Goal: Information Seeking & Learning: Learn about a topic

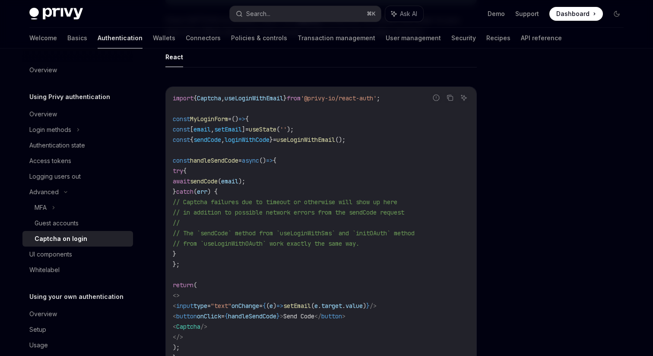
scroll to position [156, 0]
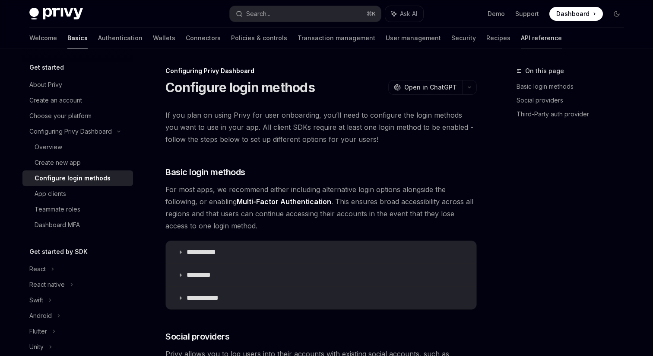
scroll to position [1132, 0]
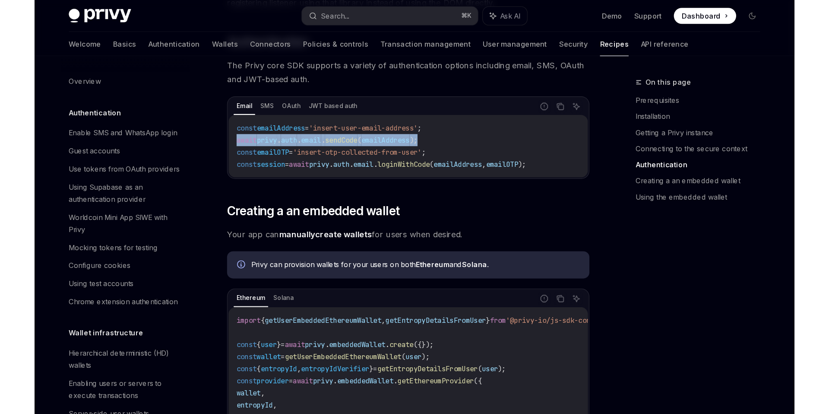
scroll to position [835, 0]
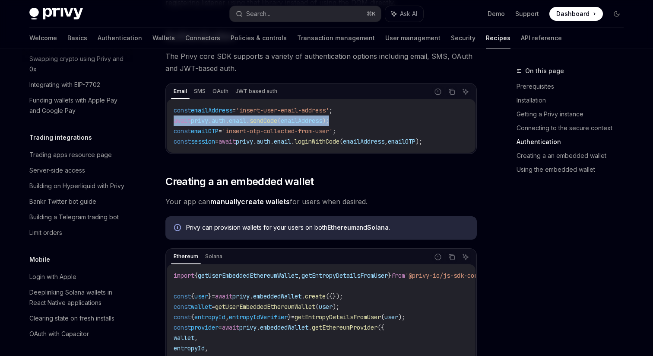
type textarea "*"
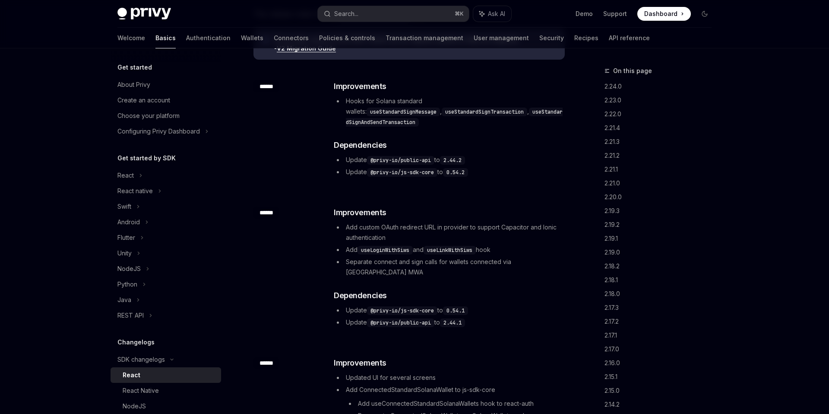
scroll to position [102, 0]
click at [355, 11] on div "Search..." at bounding box center [346, 14] width 24 height 10
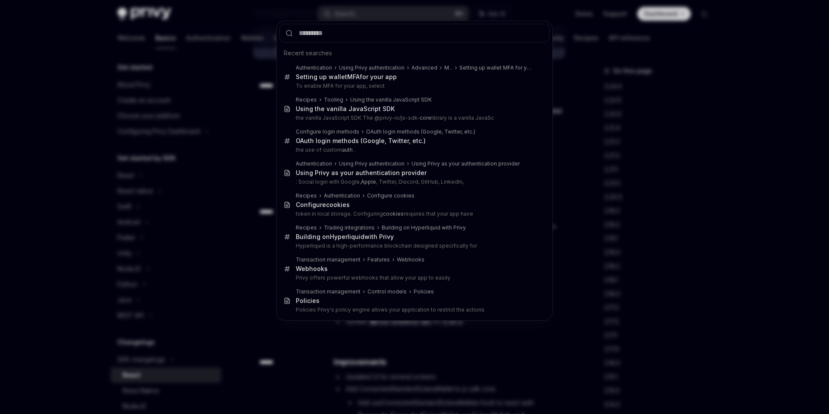
click at [114, 32] on div "Recent searches Authentication Using Privy authentication Advanced MFA Setting …" at bounding box center [414, 207] width 829 height 414
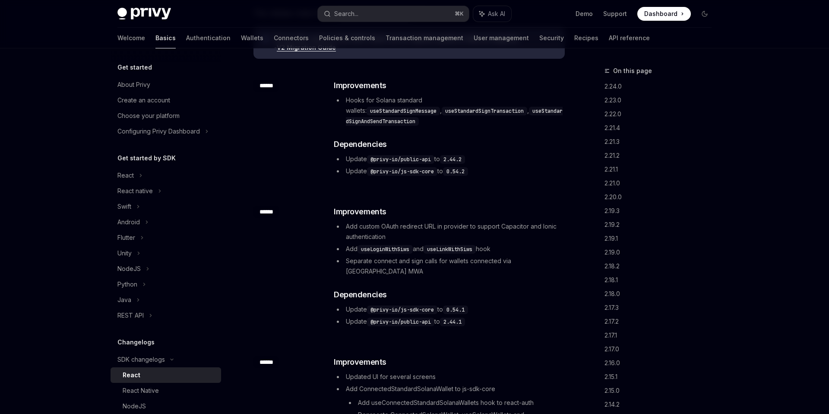
click at [156, 40] on link "Basics" at bounding box center [166, 38] width 20 height 21
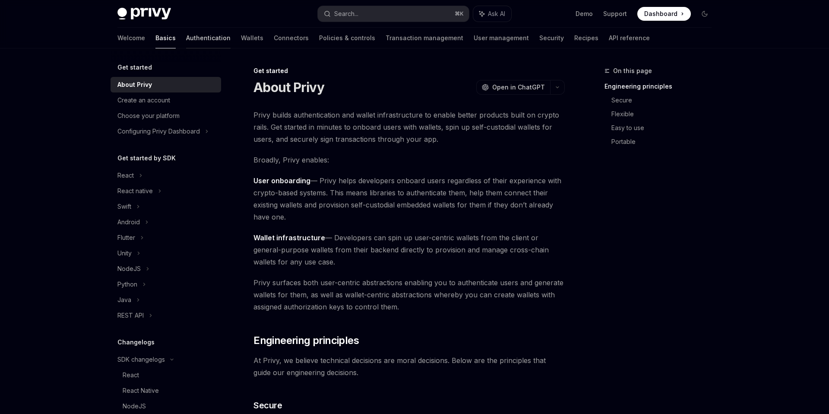
click at [186, 39] on link "Authentication" at bounding box center [208, 38] width 44 height 21
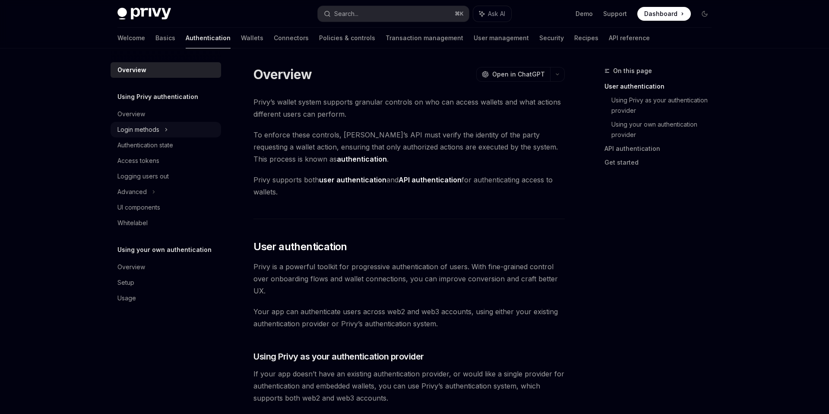
click at [159, 130] on div "Login methods" at bounding box center [138, 129] width 42 height 10
type textarea "*"
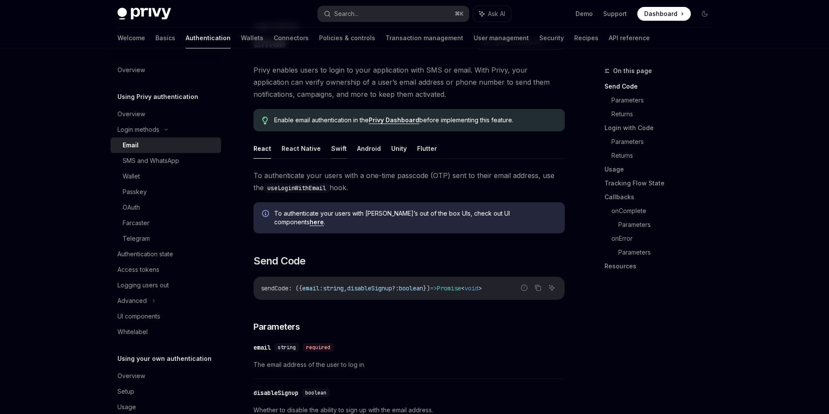
scroll to position [18, 0]
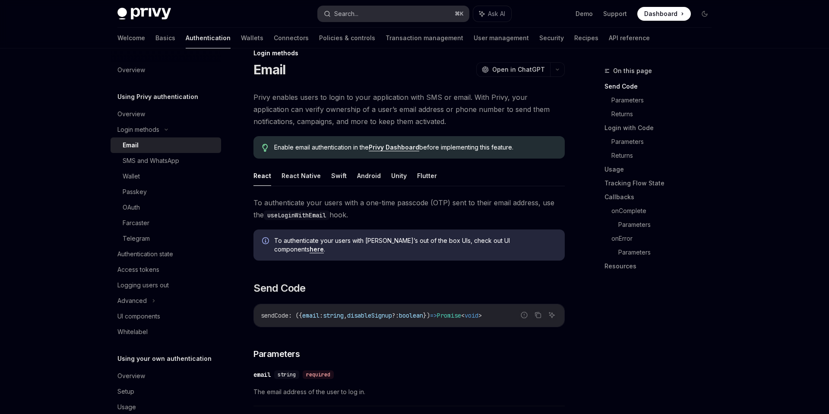
click at [346, 9] on div "Search..." at bounding box center [346, 14] width 24 height 10
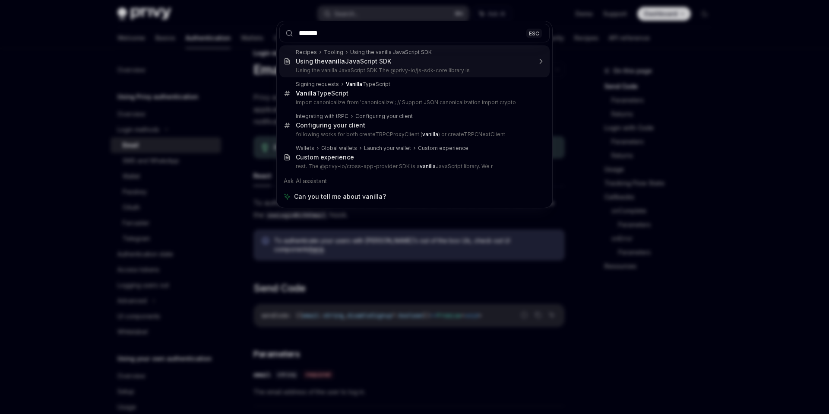
type input "*******"
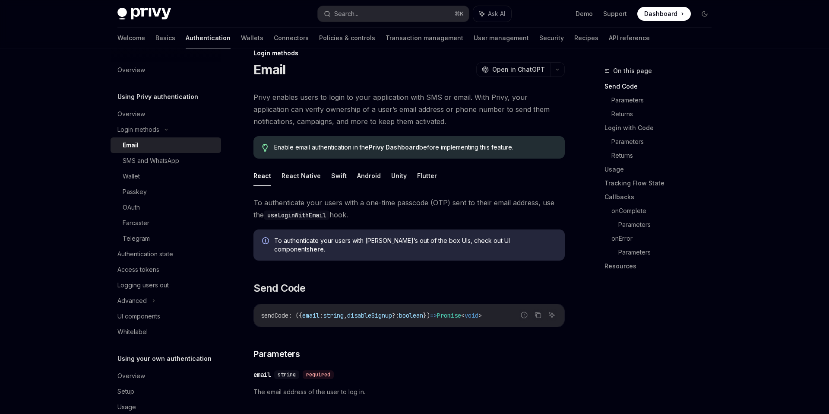
type textarea "*"
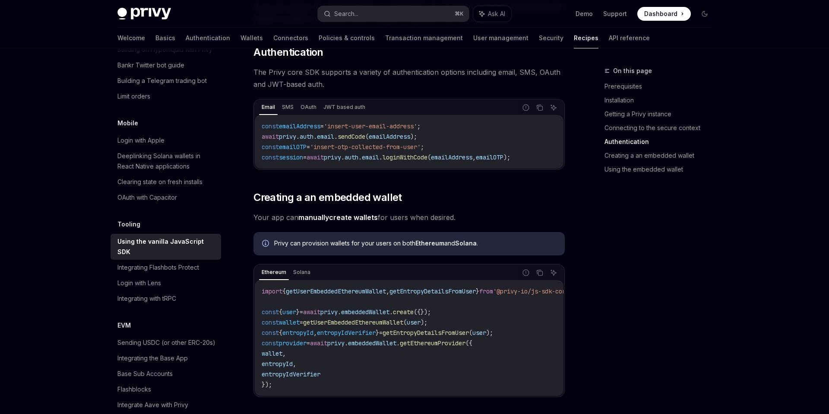
scroll to position [830, 0]
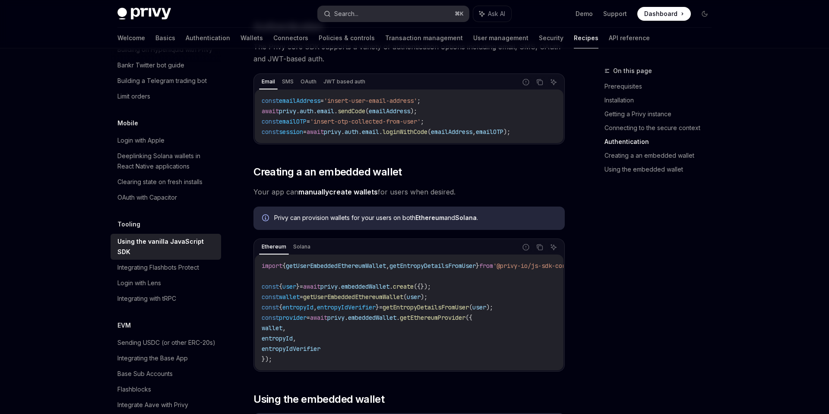
click at [380, 12] on button "Search... ⌘ K" at bounding box center [393, 14] width 151 height 16
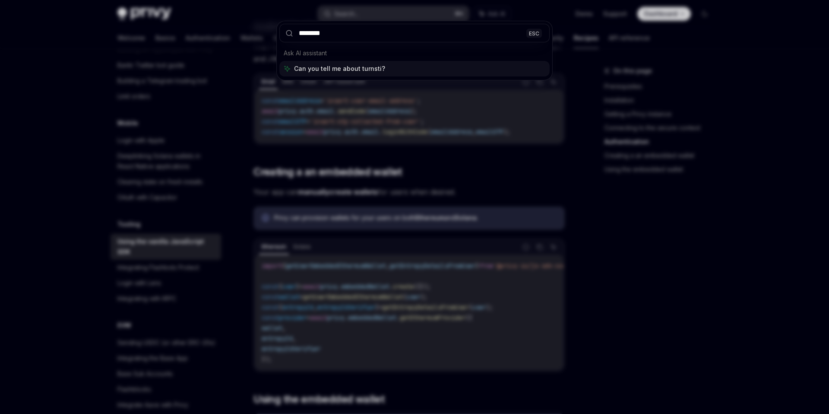
type input "*********"
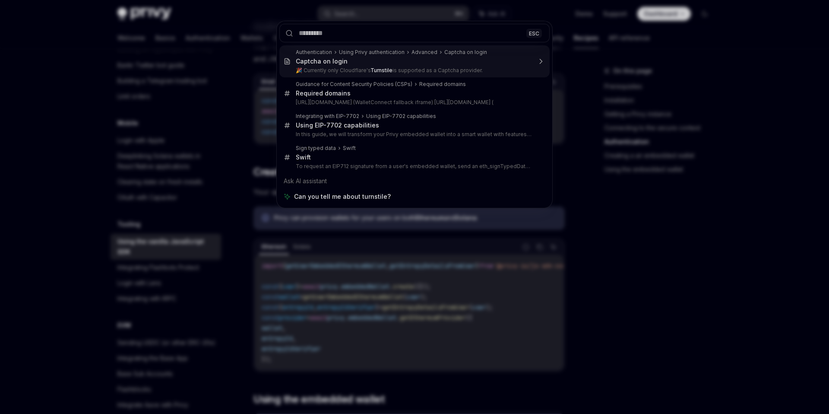
type textarea "*"
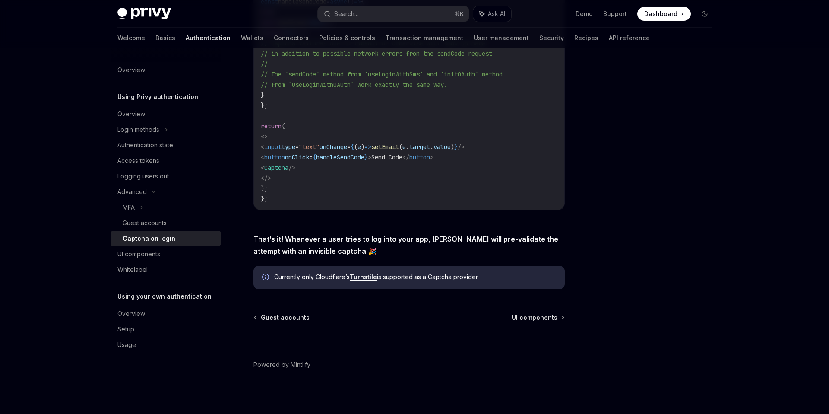
scroll to position [306, 0]
click at [368, 276] on link "Turnstile" at bounding box center [363, 276] width 27 height 8
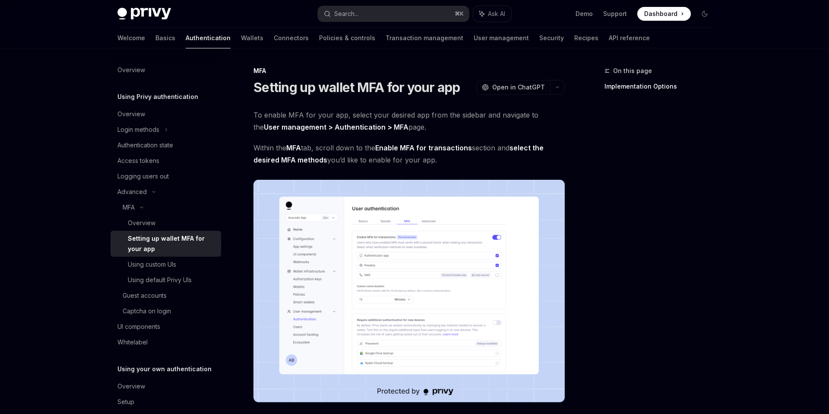
scroll to position [339, 0]
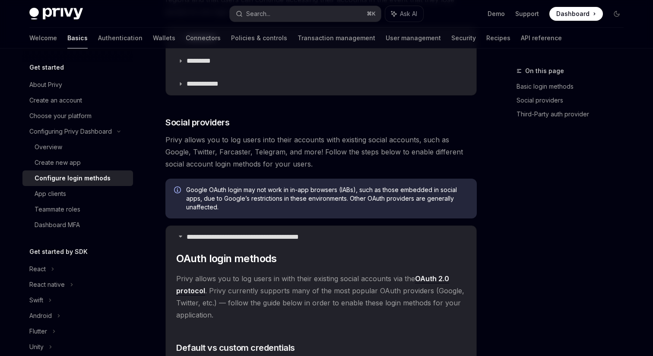
scroll to position [162, 0]
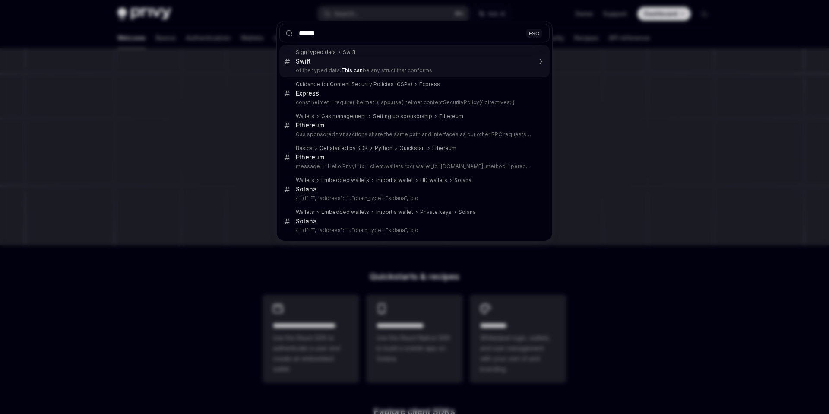
type input "*******"
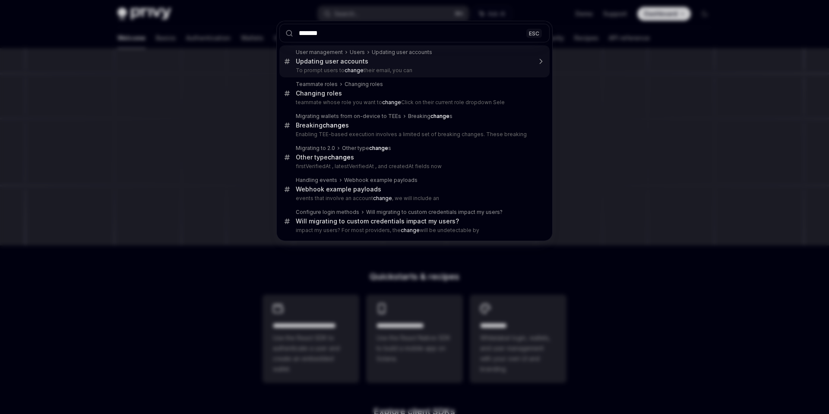
type textarea "*"
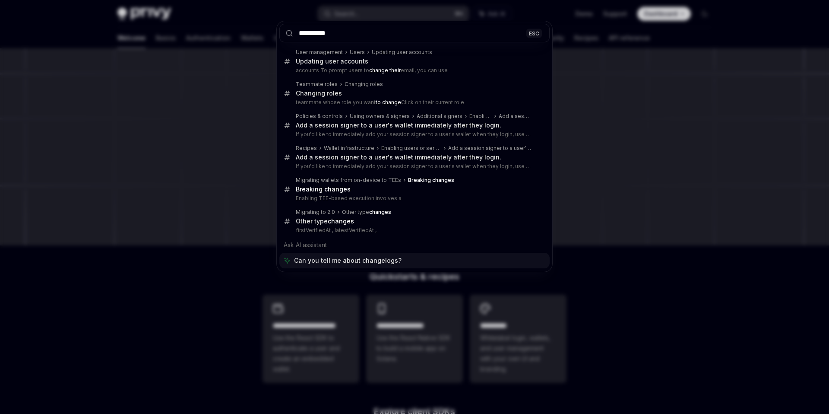
type input "**********"
click at [140, 115] on div "**********" at bounding box center [414, 207] width 829 height 414
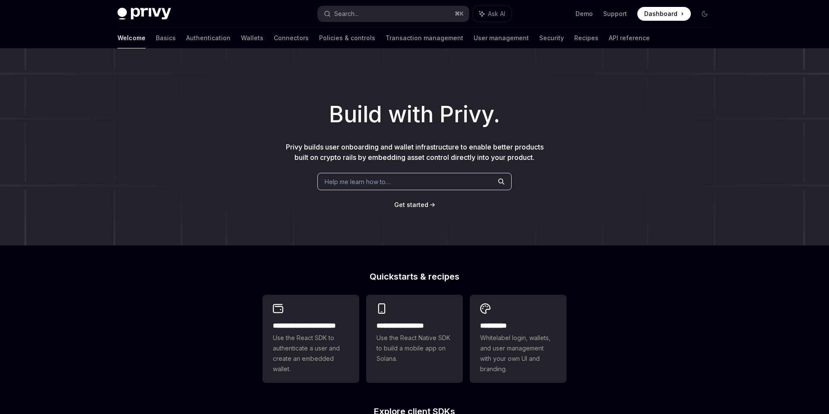
type textarea "*"
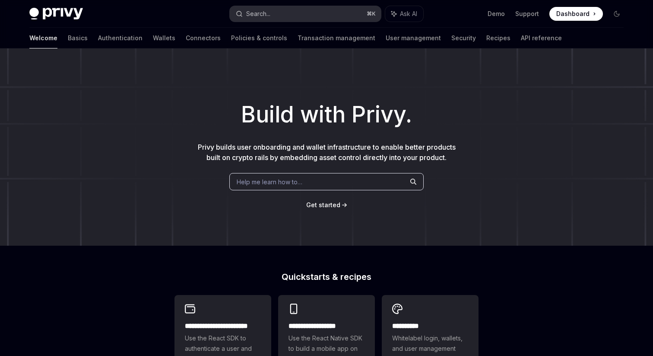
click at [299, 17] on button "Search... ⌘ K" at bounding box center [305, 14] width 151 height 16
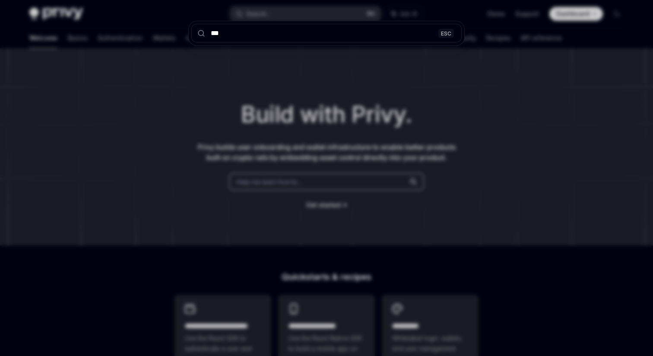
type input "****"
type textarea "*"
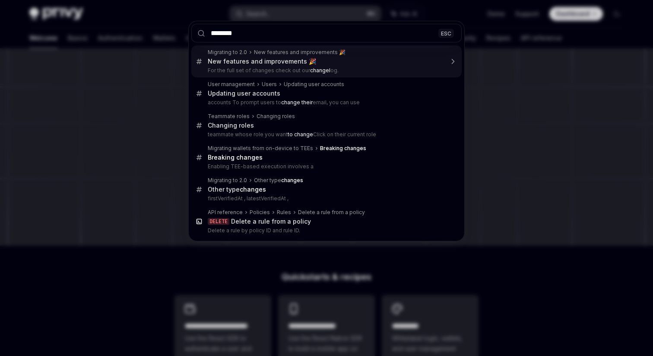
type input "*********"
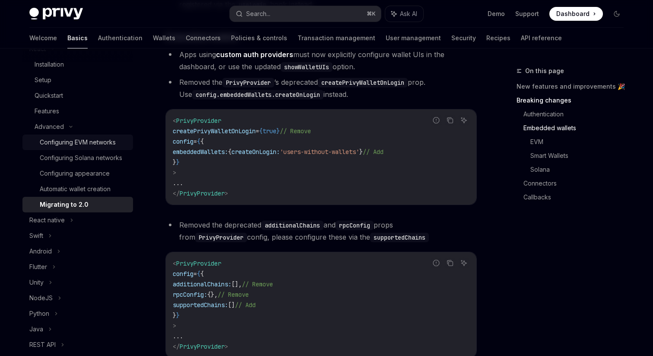
scroll to position [260, 0]
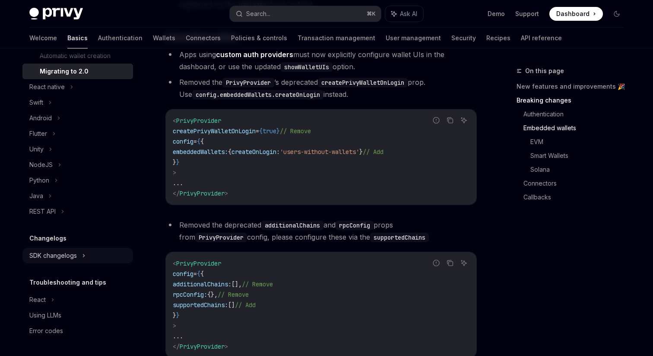
click at [65, 257] on div "SDK changelogs" at bounding box center [53, 255] width 48 height 10
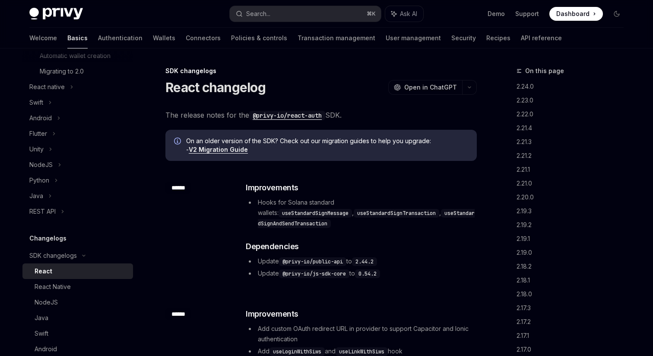
click at [60, 270] on div "React" at bounding box center [81, 271] width 93 height 10
type textarea "*"
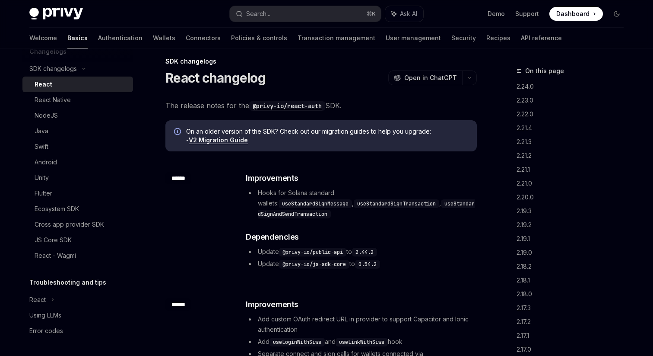
scroll to position [425, 0]
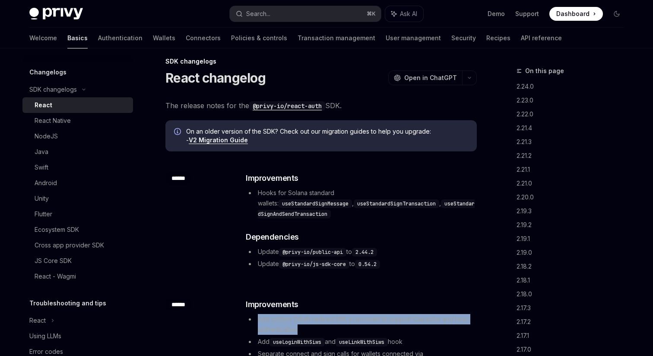
drag, startPoint x: 297, startPoint y: 319, endPoint x: 259, endPoint y: 309, distance: 38.9
click at [259, 314] on li "Add custom OAuth redirect URL in provider to support Capacitor and Ionic authen…" at bounding box center [361, 324] width 230 height 21
copy li "Add custom OAuth redirect URL in provider to support Capacitor and Ionic authen…"
